Goal: Task Accomplishment & Management: Manage account settings

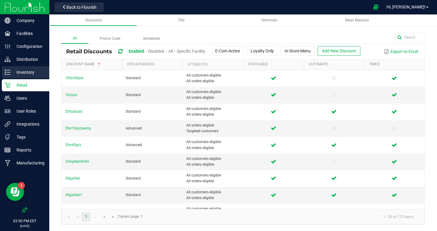
click at [24, 72] on p "Inventory" at bounding box center [29, 72] width 36 height 7
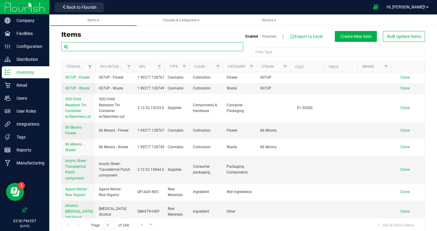
click at [94, 49] on input "text" at bounding box center [152, 46] width 182 height 9
type input "gumbo"
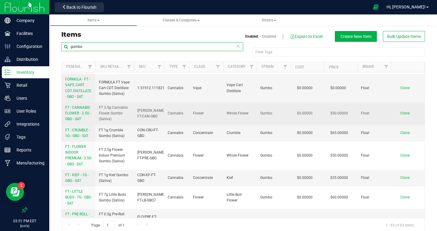
scroll to position [49, 0]
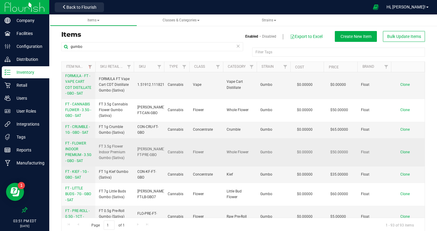
click at [77, 150] on span "FT - FLOWER INDOOR PREMIUM - 3.5G - GBO - SAT" at bounding box center [78, 152] width 26 height 22
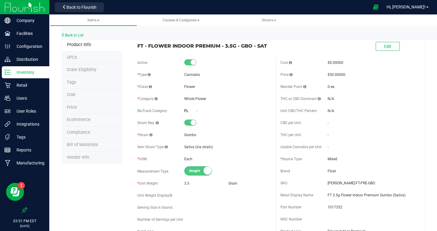
click at [82, 80] on li "Tags" at bounding box center [91, 82] width 61 height 13
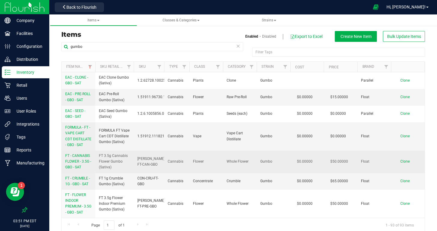
click at [81, 162] on span "FT - CANNABIS FLOWER - 3.5G - GBO - SAT" at bounding box center [78, 161] width 26 height 16
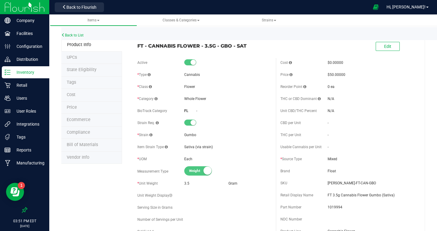
click at [79, 81] on li "Tags" at bounding box center [91, 82] width 61 height 13
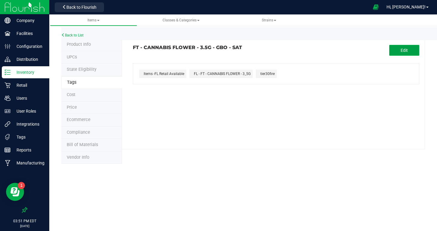
click at [397, 53] on button "Edit" at bounding box center [405, 50] width 30 height 11
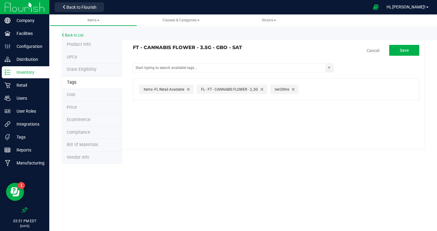
click at [293, 88] on icon "button" at bounding box center [293, 89] width 3 height 4
click at [261, 66] on input "text" at bounding box center [229, 67] width 193 height 8
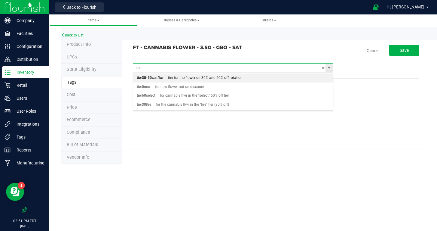
type input "tier"
click at [230, 77] on div "tier for the flower on 30% and 50% off rotation" at bounding box center [203, 78] width 79 height 8
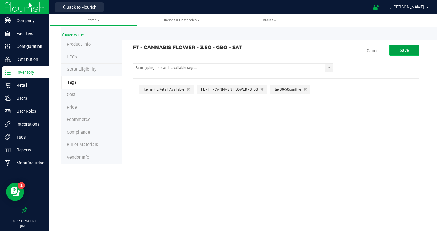
click at [403, 53] on button "Save" at bounding box center [405, 50] width 30 height 11
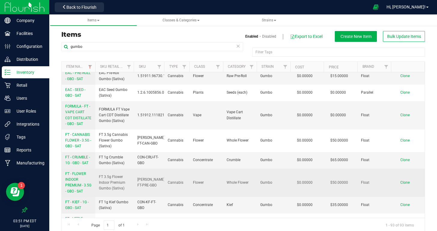
scroll to position [33, 0]
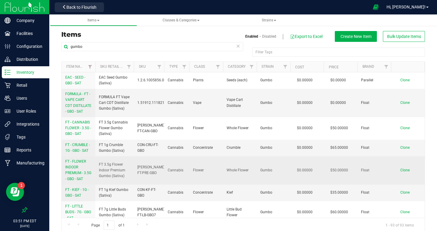
click at [76, 168] on span "FT - FLOWER INDOOR PREMIUM - 3.5G - GBO - SAT" at bounding box center [78, 170] width 26 height 22
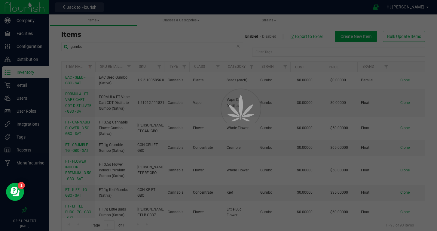
click at [76, 169] on div at bounding box center [218, 115] width 437 height 231
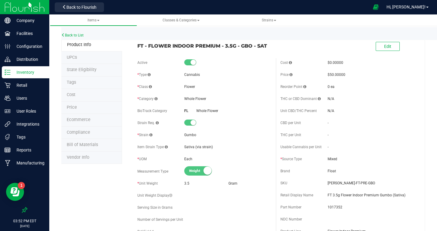
click at [83, 83] on li "Tags" at bounding box center [91, 82] width 61 height 13
